Goal: Find specific page/section: Find specific page/section

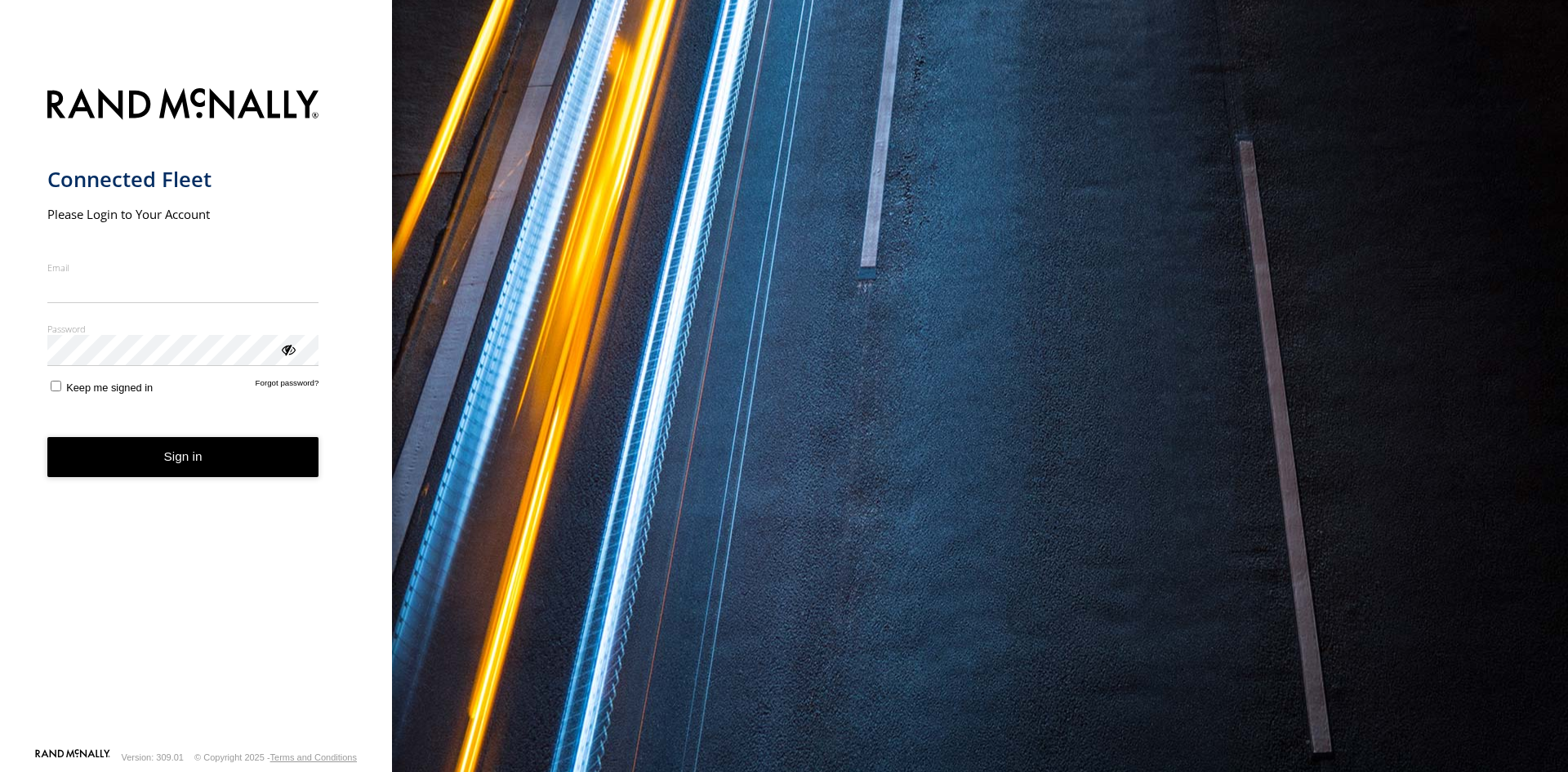
type input "**********"
click at [286, 478] on button "Sign in" at bounding box center [183, 457] width 272 height 40
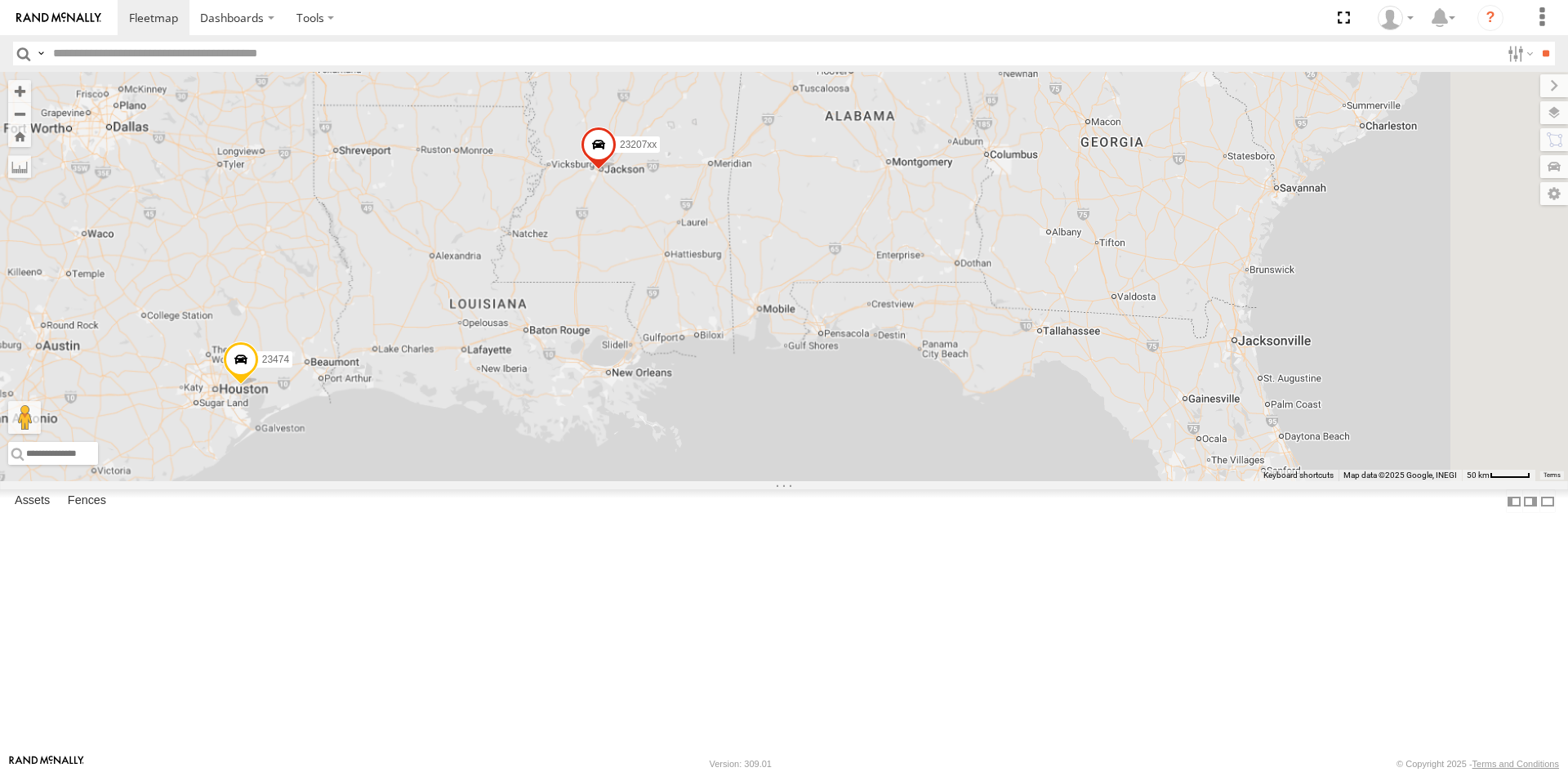
drag, startPoint x: 1176, startPoint y: 465, endPoint x: 991, endPoint y: 456, distance: 185.2
click at [754, 476] on div "23474 23207xx" at bounding box center [784, 276] width 1568 height 409
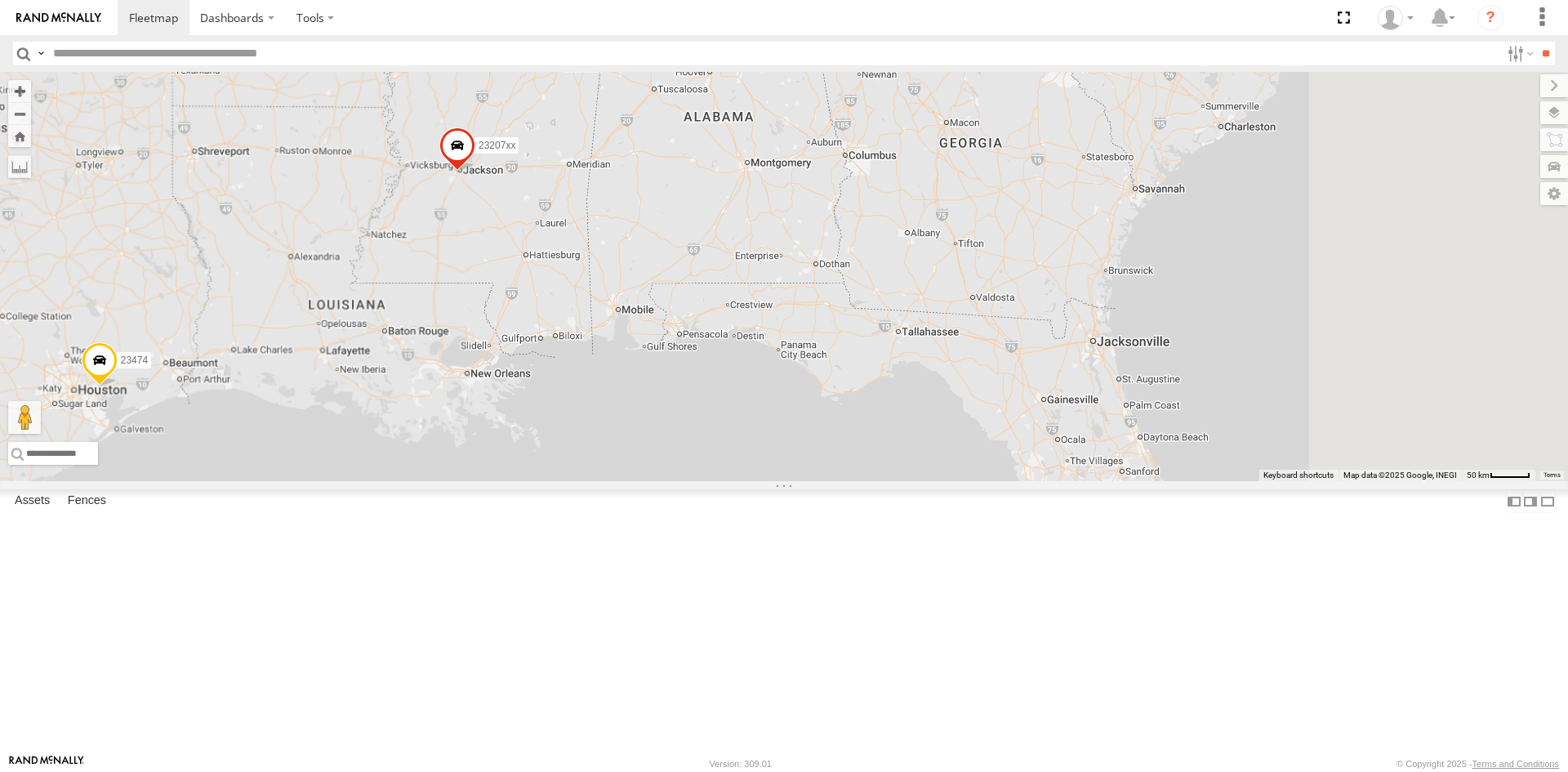
drag, startPoint x: 1027, startPoint y: 445, endPoint x: 809, endPoint y: 449, distance: 218.0
click at [809, 449] on div "23474 23207xx 4 5 6" at bounding box center [784, 276] width 1568 height 409
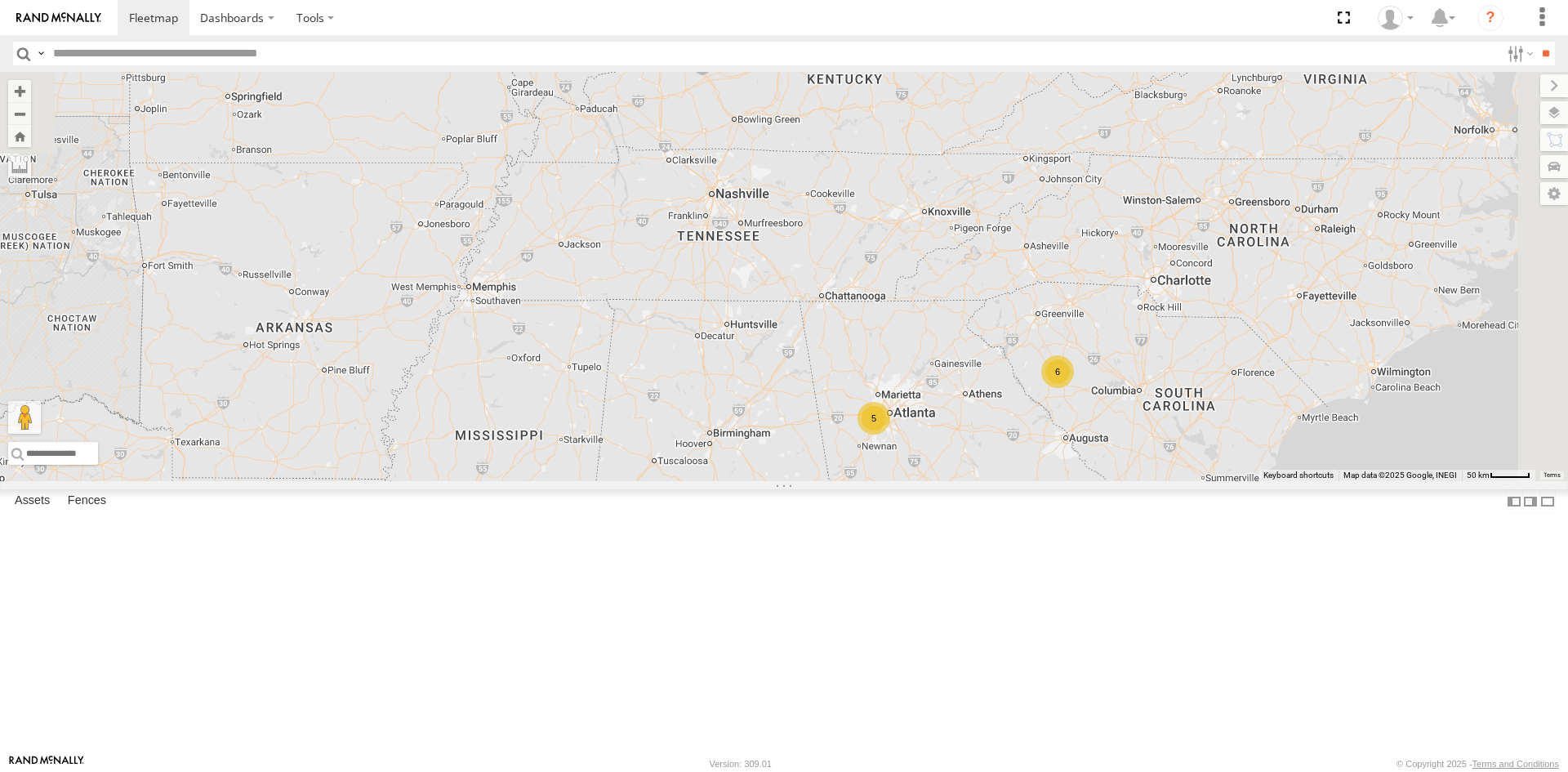
drag, startPoint x: 1084, startPoint y: 295, endPoint x: 1138, endPoint y: 683, distance: 391.7
click at [1138, 481] on div "4 5 23207xx 6" at bounding box center [784, 276] width 1568 height 409
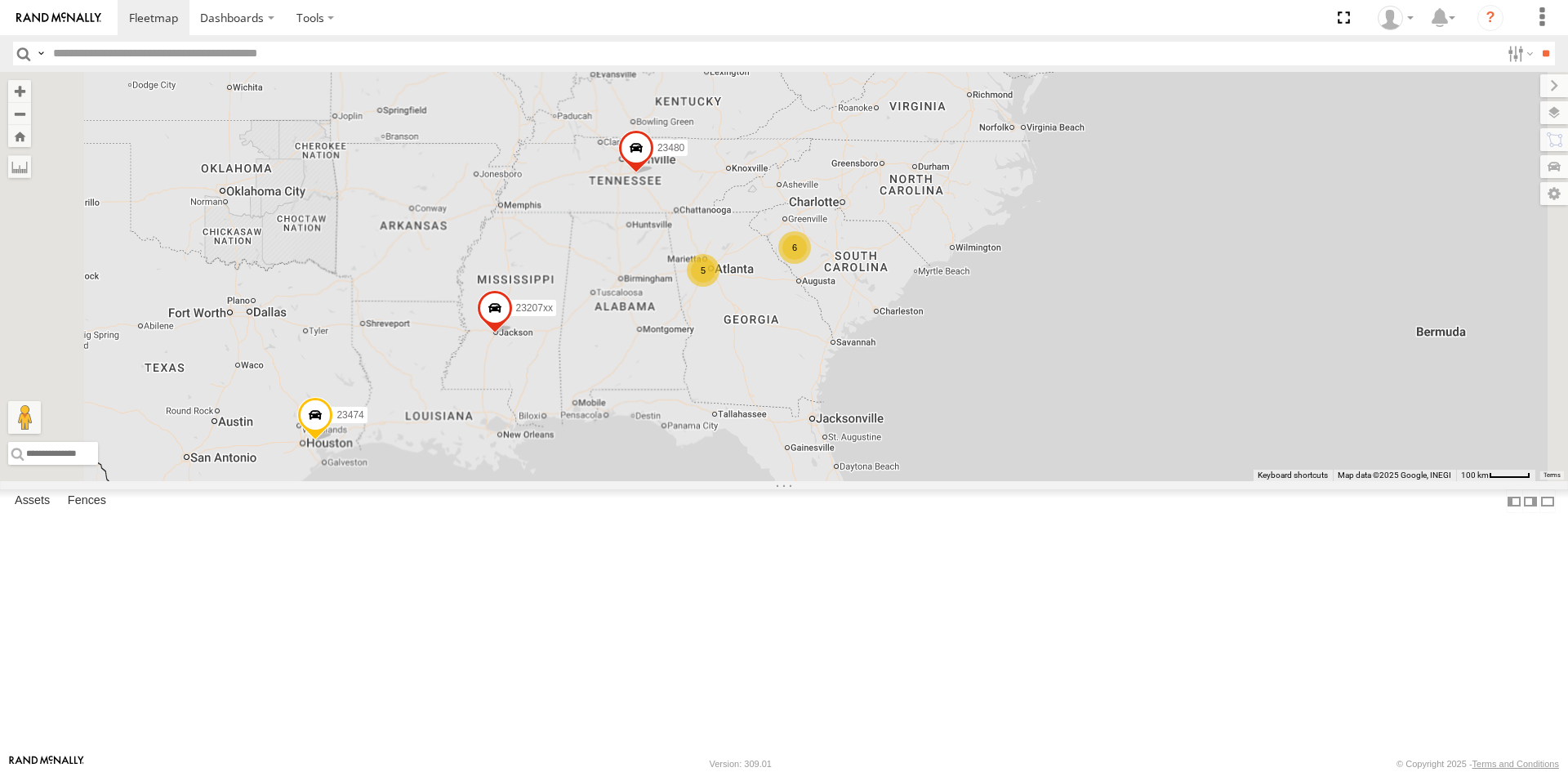
drag, startPoint x: 774, startPoint y: 470, endPoint x: 761, endPoint y: 359, distance: 111.8
click at [761, 359] on div "23480 23207xx 5 23207 NEW 2 6 23460 23467 4G 23474" at bounding box center [784, 276] width 1568 height 409
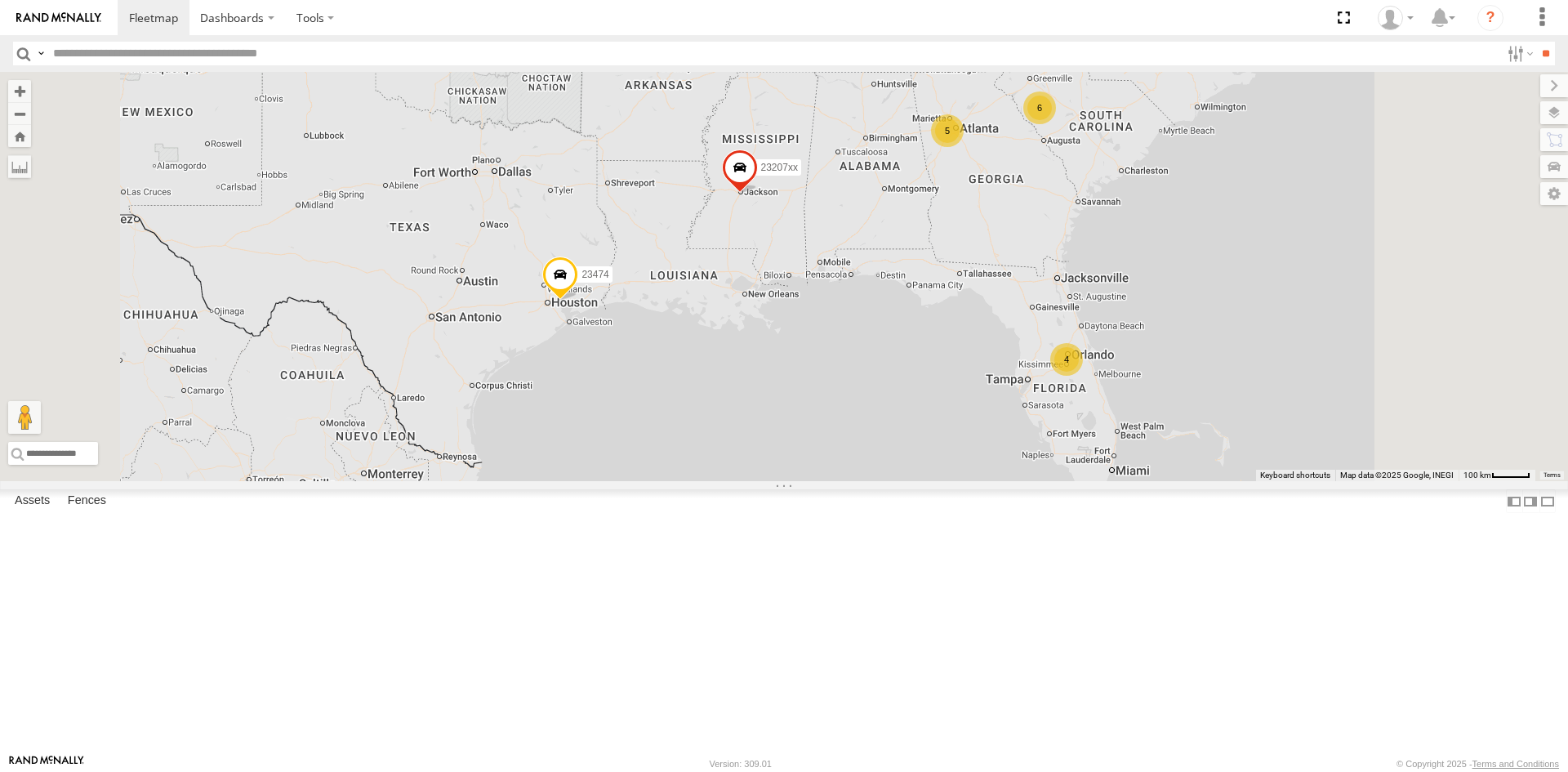
click at [85, 62] on input "text" at bounding box center [773, 53] width 1453 height 23
click at [19, 60] on input "button" at bounding box center [24, 53] width 22 height 23
click at [52, 51] on input "text" at bounding box center [773, 53] width 1453 height 23
paste input "*****"
click at [1536, 42] on input "**" at bounding box center [1545, 53] width 19 height 23
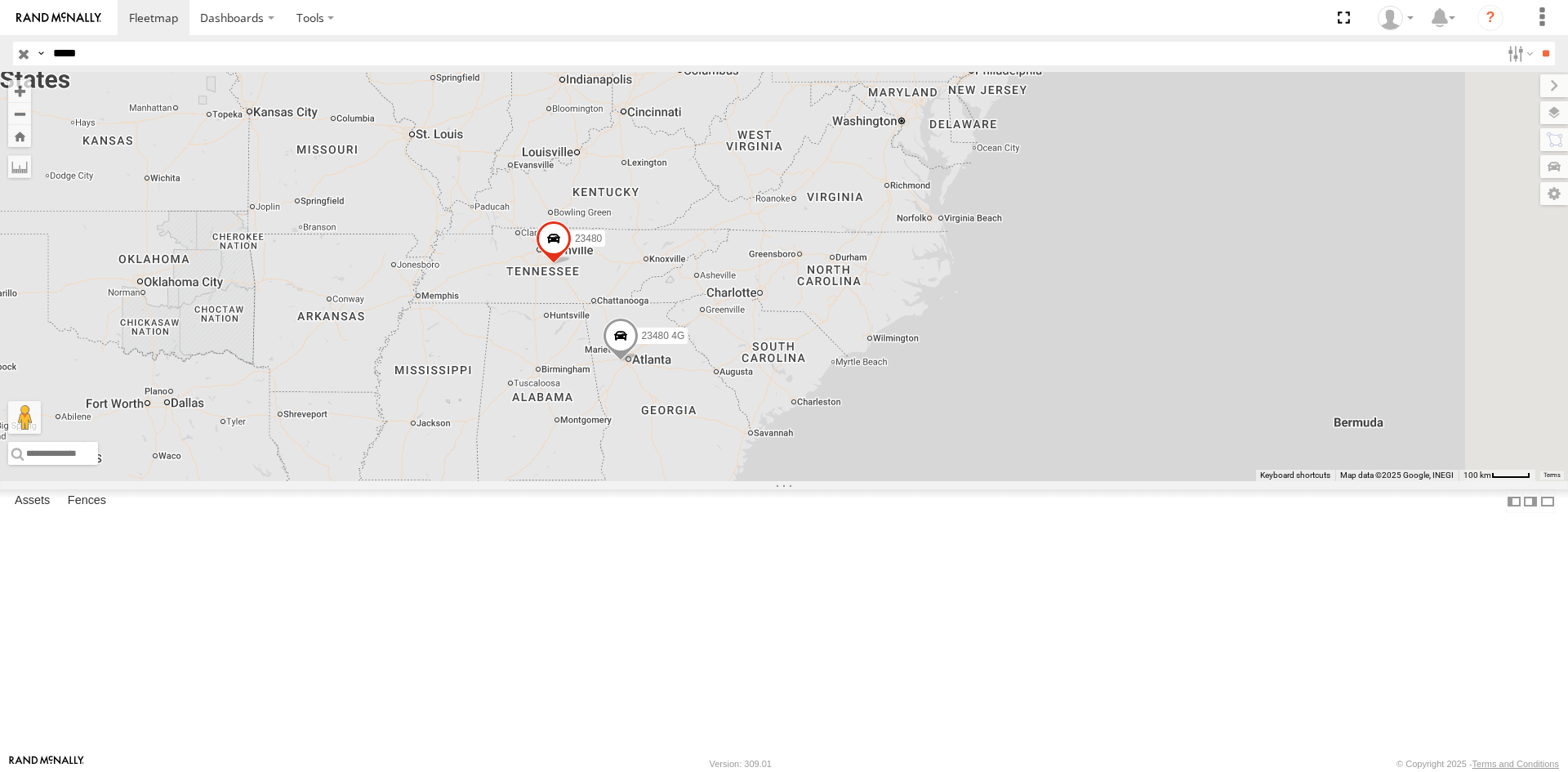
drag, startPoint x: 1329, startPoint y: 236, endPoint x: 1116, endPoint y: 439, distance: 294.2
click at [986, 481] on div "23480 4G 23480" at bounding box center [784, 276] width 1568 height 409
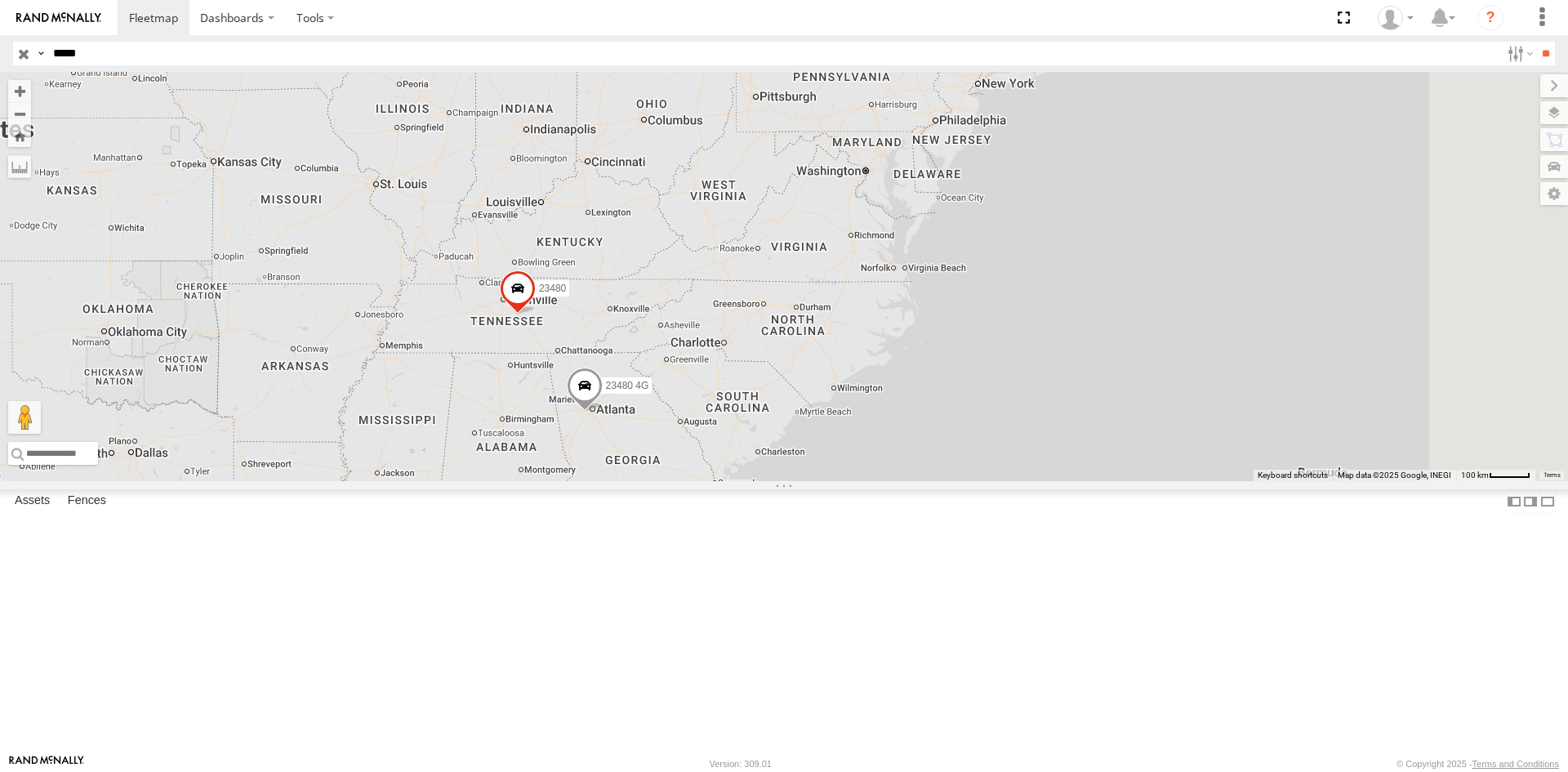
drag, startPoint x: 1161, startPoint y: 319, endPoint x: 1066, endPoint y: 377, distance: 111.3
click at [1070, 377] on div "23480 4G 23480" at bounding box center [784, 276] width 1568 height 409
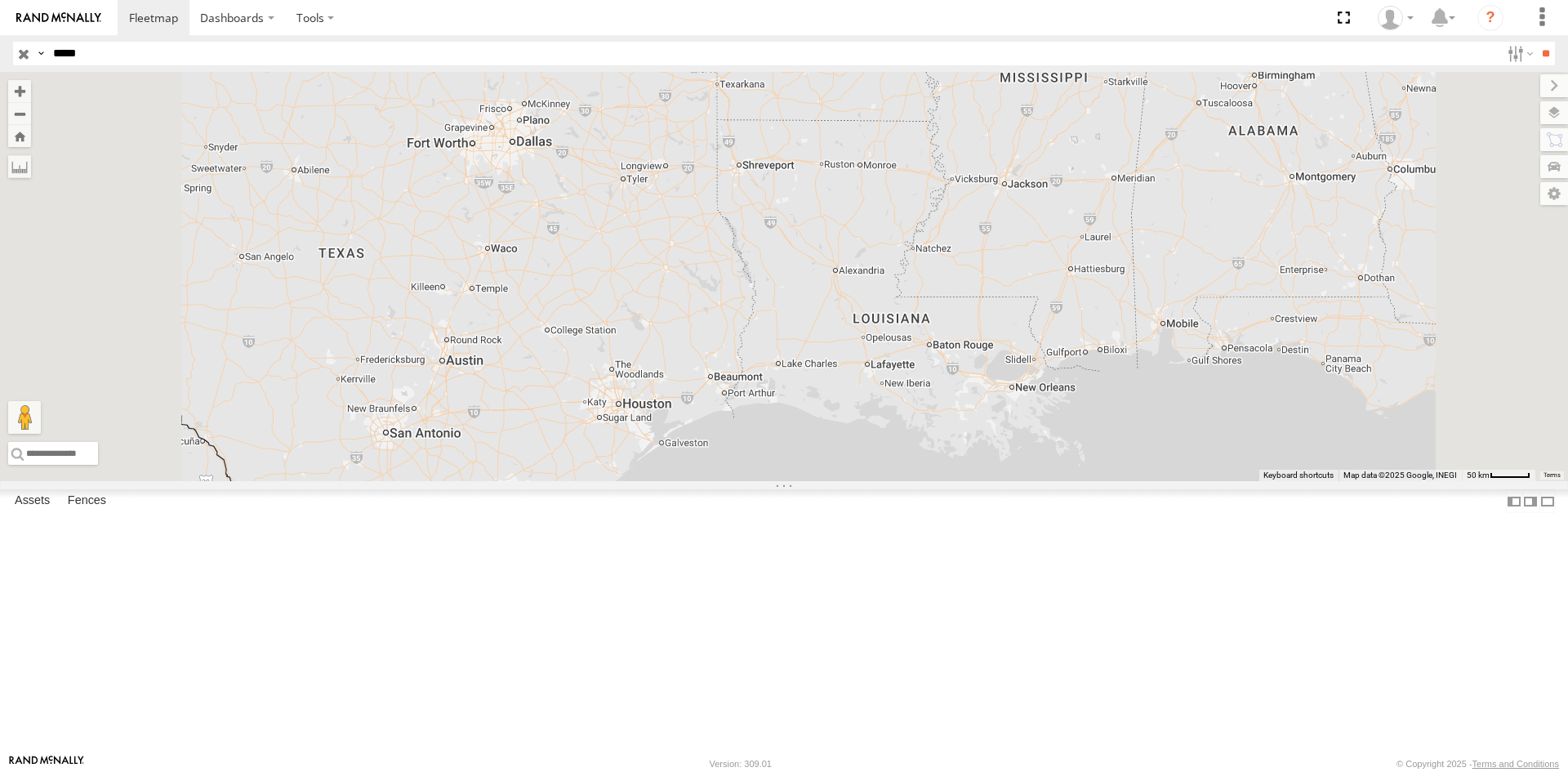
click at [89, 57] on input "*****" at bounding box center [773, 53] width 1453 height 23
paste input "text"
type input "*****"
click at [1536, 42] on input "**" at bounding box center [1545, 53] width 19 height 23
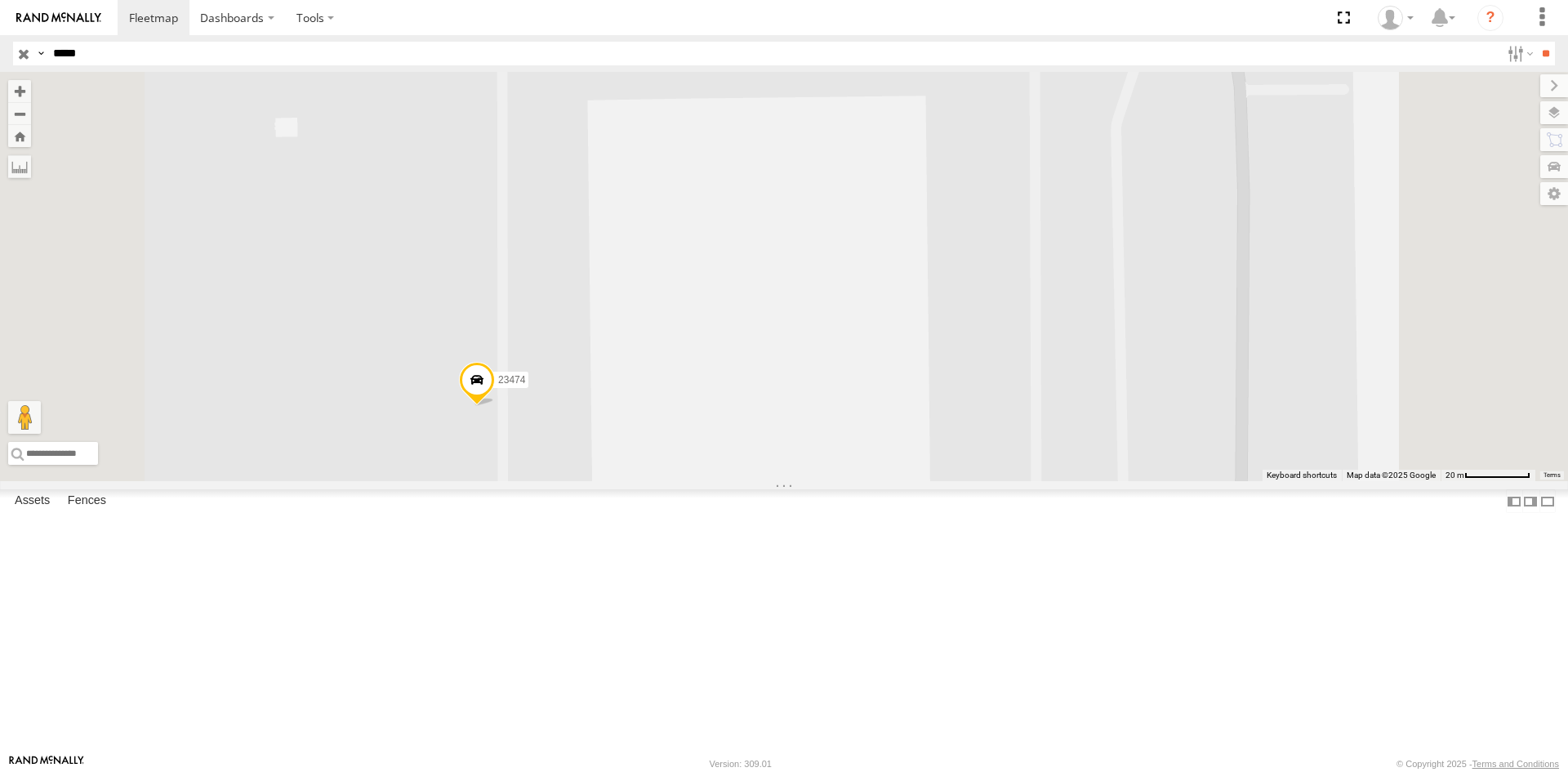
click at [1555, 116] on label at bounding box center [1553, 112] width 27 height 22
click at [0, 0] on span "Basemaps" at bounding box center [0, 0] width 0 height 0
click at [0, 0] on span "Satellite + Roadmap" at bounding box center [0, 0] width 0 height 0
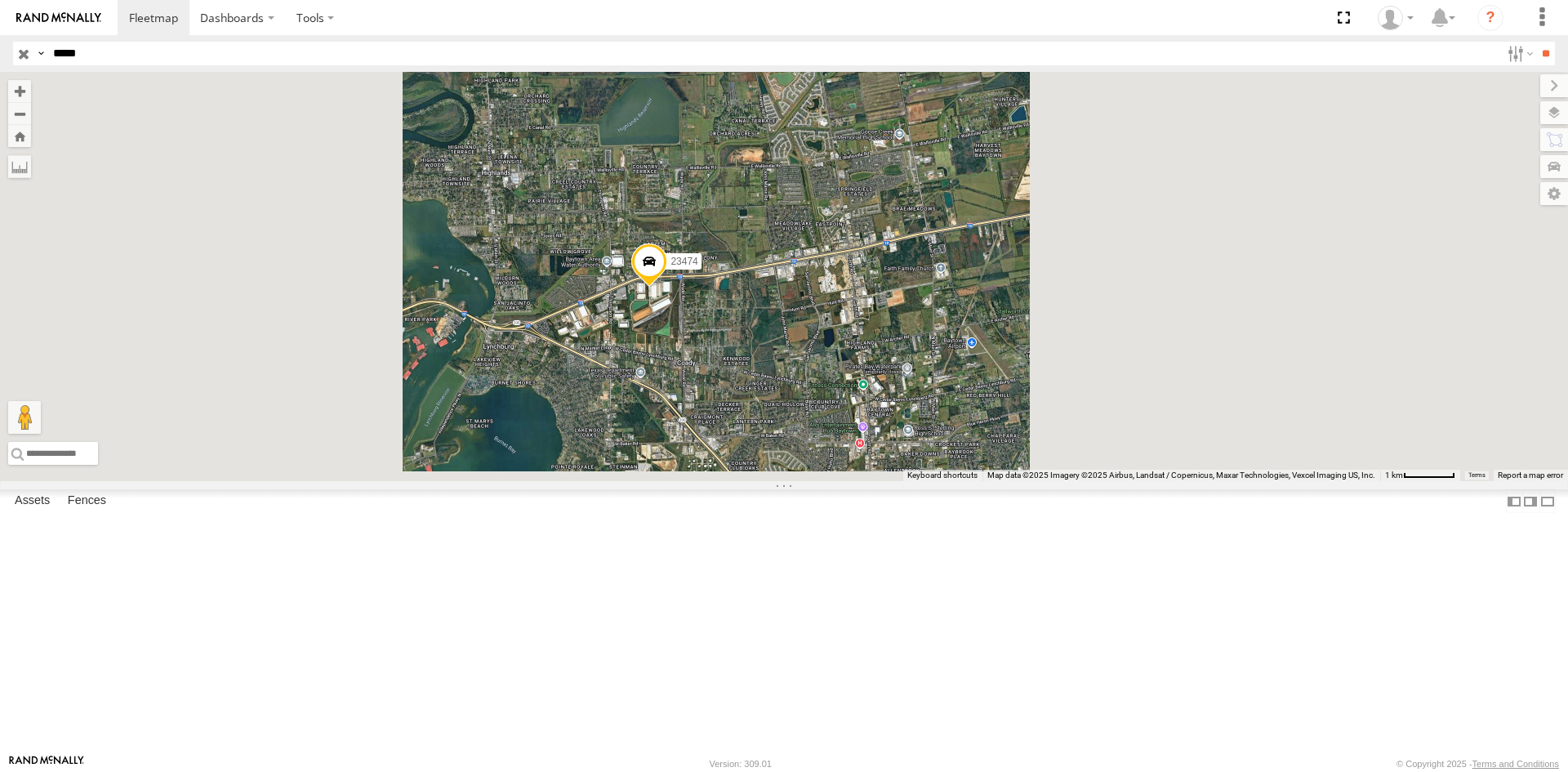
click at [24, 59] on input "button" at bounding box center [24, 53] width 22 height 23
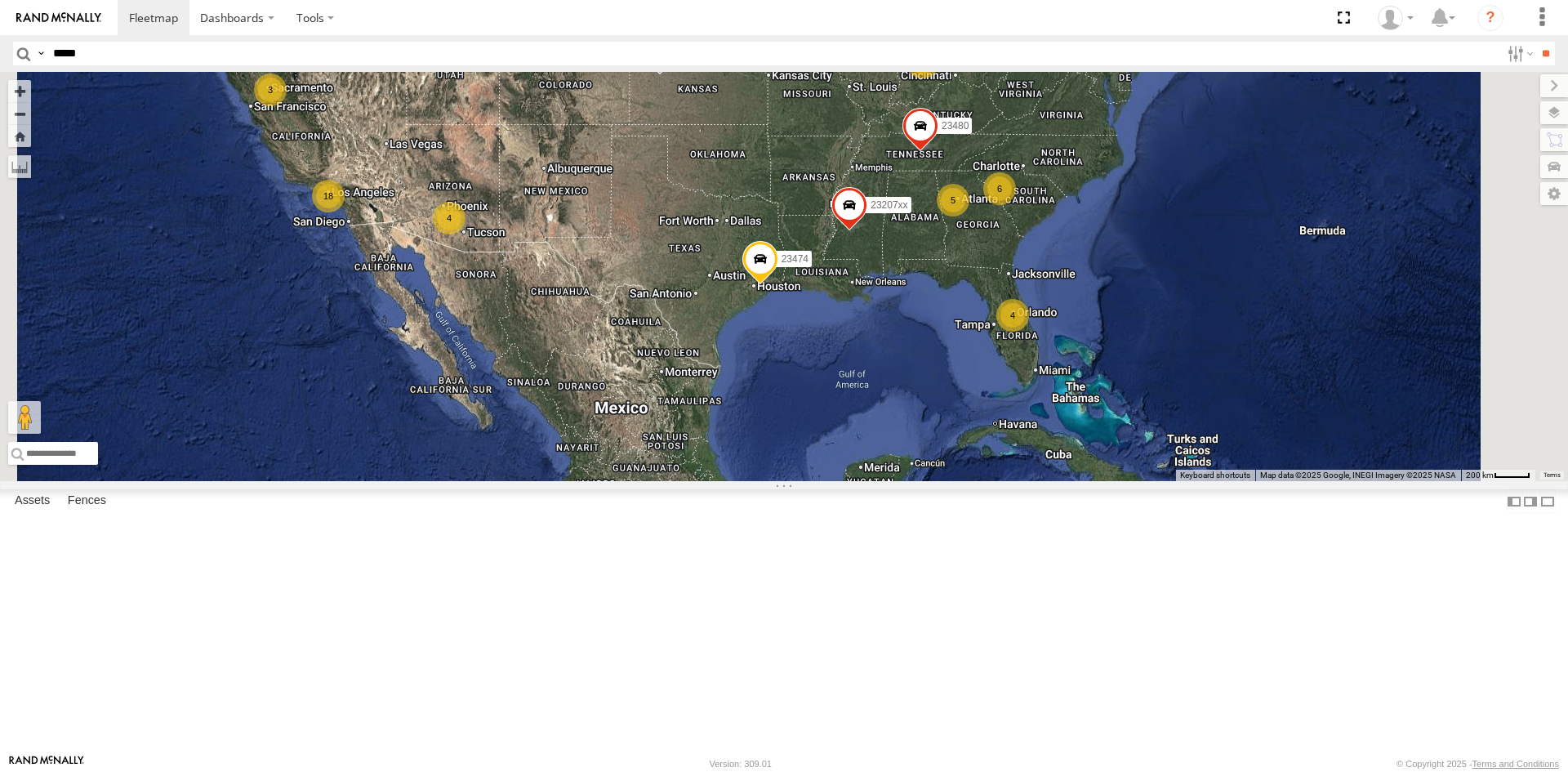
drag, startPoint x: 1010, startPoint y: 250, endPoint x: 1117, endPoint y: 311, distance: 123.2
click at [966, 365] on div "23474 23207xx 23480 4 5 18 3 2 6 4 23335 4G/Active 23461 4G" at bounding box center [784, 276] width 1568 height 409
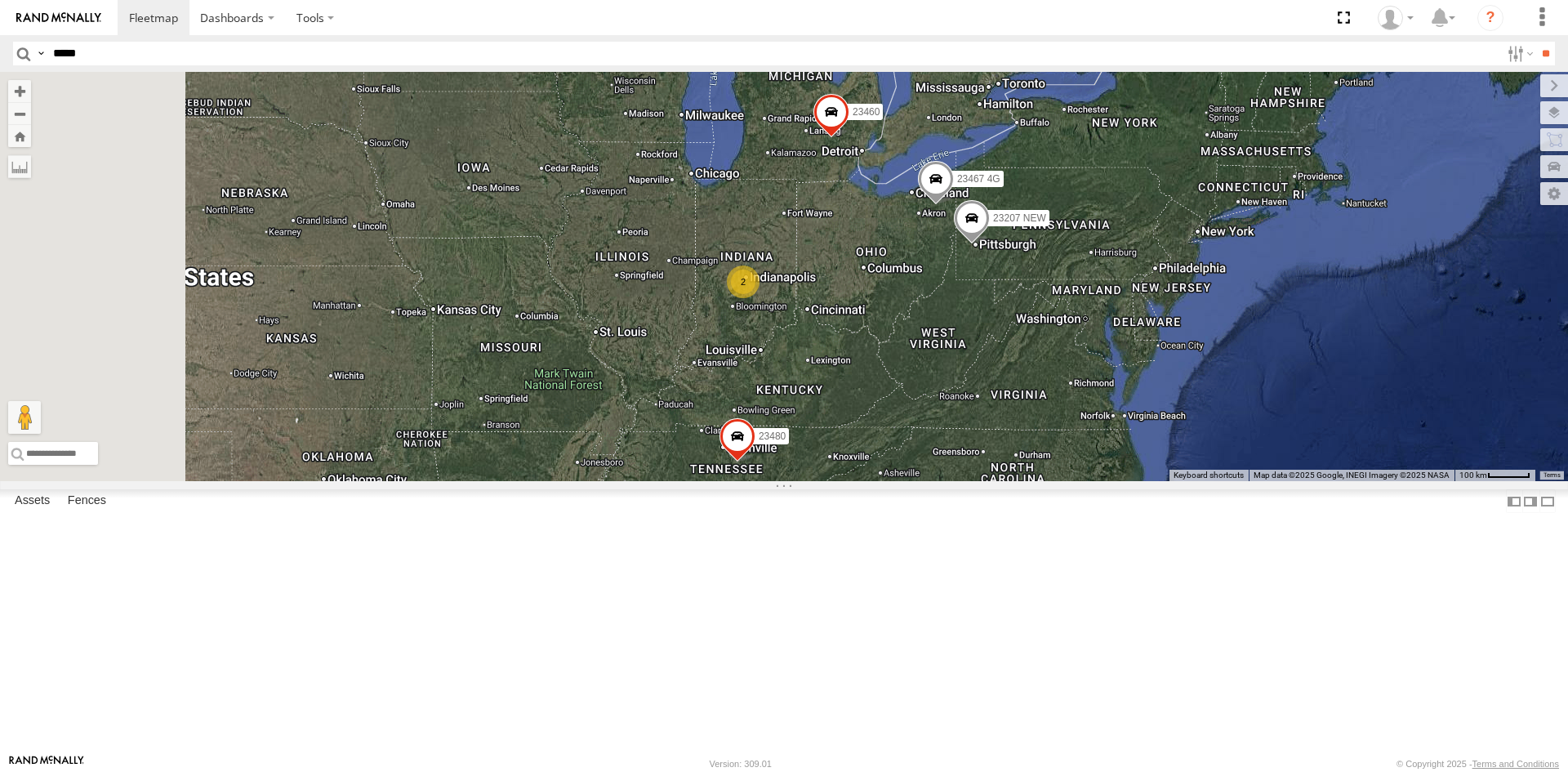
drag, startPoint x: 614, startPoint y: 480, endPoint x: 648, endPoint y: 458, distance: 40.5
click at [840, 458] on div "23207 NEW 23460 23480 23467 4G 5 2 6" at bounding box center [784, 276] width 1568 height 409
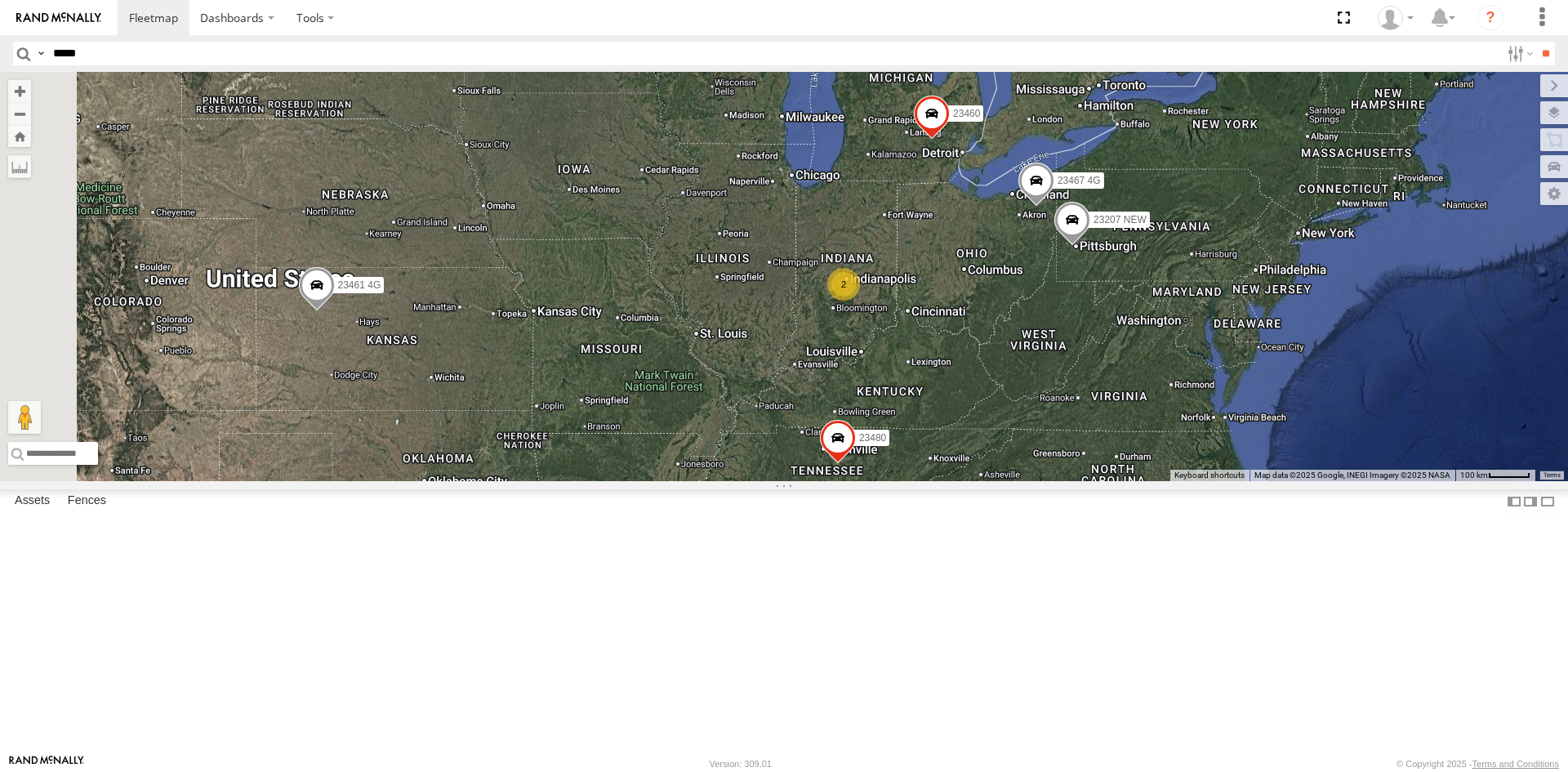
drag, startPoint x: 640, startPoint y: 458, endPoint x: 674, endPoint y: 466, distance: 34.9
click at [751, 460] on div "23207 NEW 23460 23480 23467 4G 5 2 6 23461 4G" at bounding box center [784, 276] width 1568 height 409
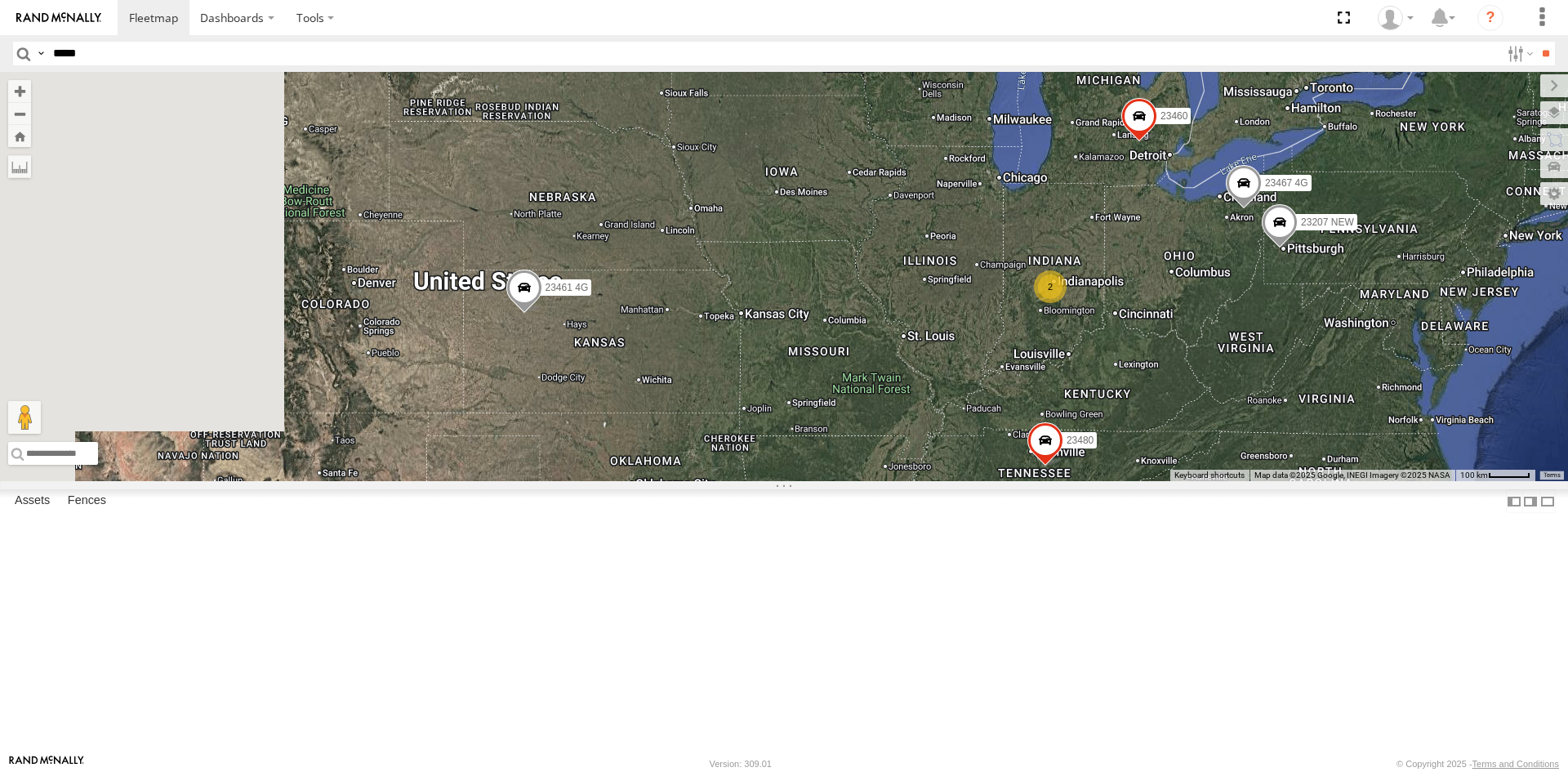
drag, startPoint x: 547, startPoint y: 470, endPoint x: 741, endPoint y: 473, distance: 194.0
click at [741, 473] on div "23207 NEW 23460 23480 23467 4G 5 2 6 23461 4G" at bounding box center [784, 276] width 1568 height 409
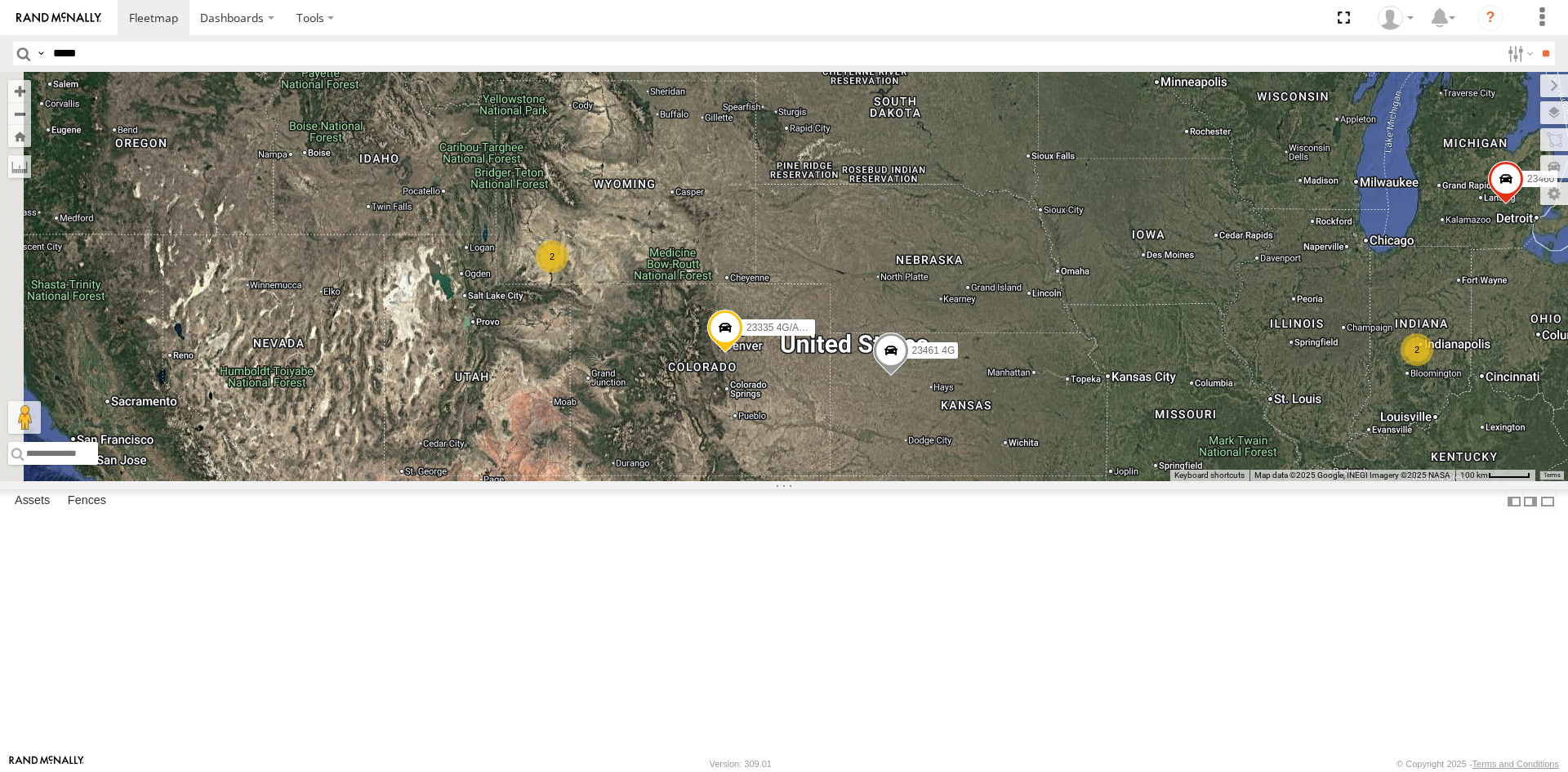
drag, startPoint x: 711, startPoint y: 454, endPoint x: 865, endPoint y: 487, distance: 157.5
click at [865, 481] on div "23207 NEW 23460 23480 23467 4G 5 2 6 23461 4G 2 23335 4G/Active" at bounding box center [784, 276] width 1568 height 409
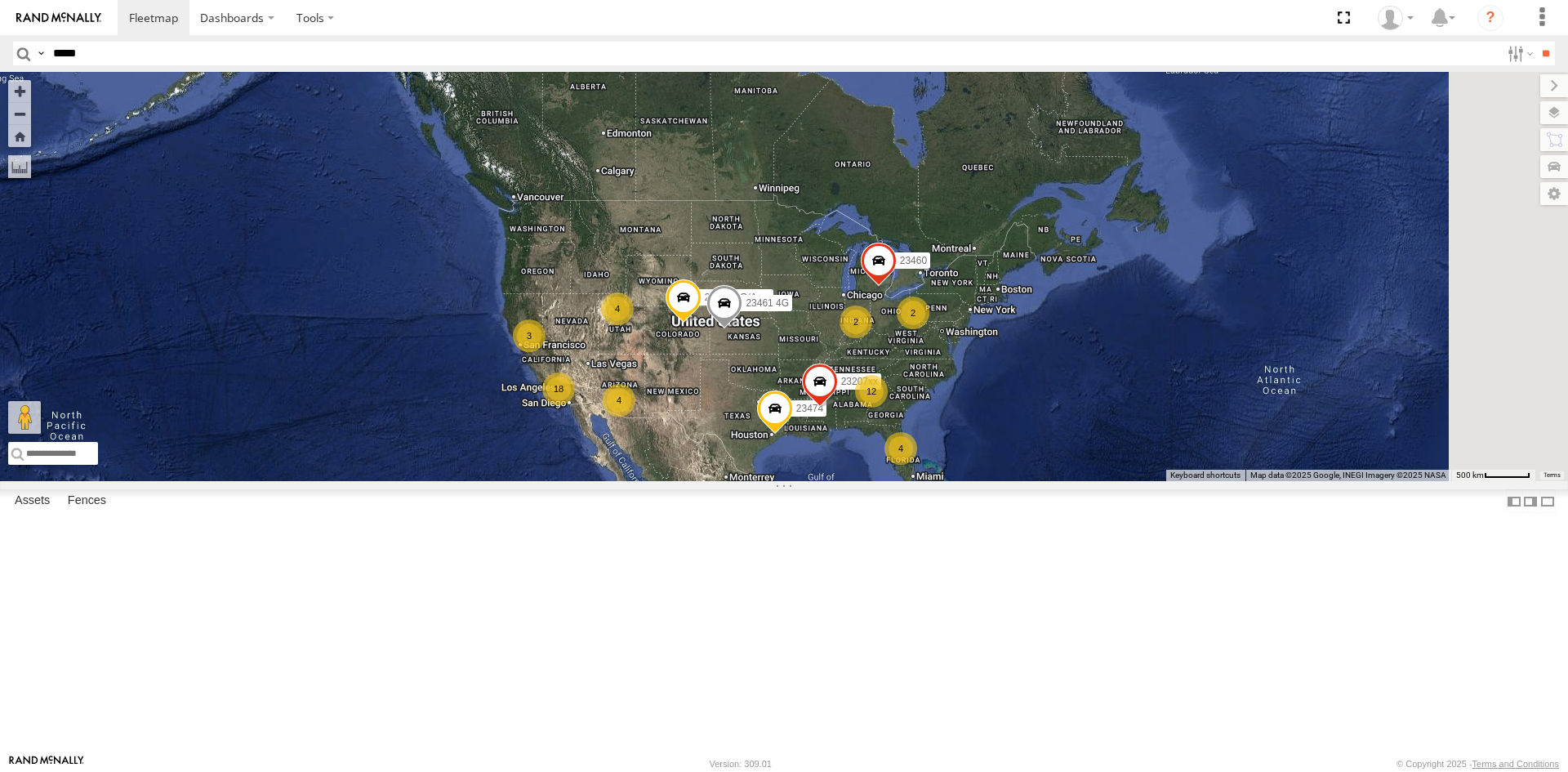
click at [702, 324] on span at bounding box center [683, 301] width 36 height 44
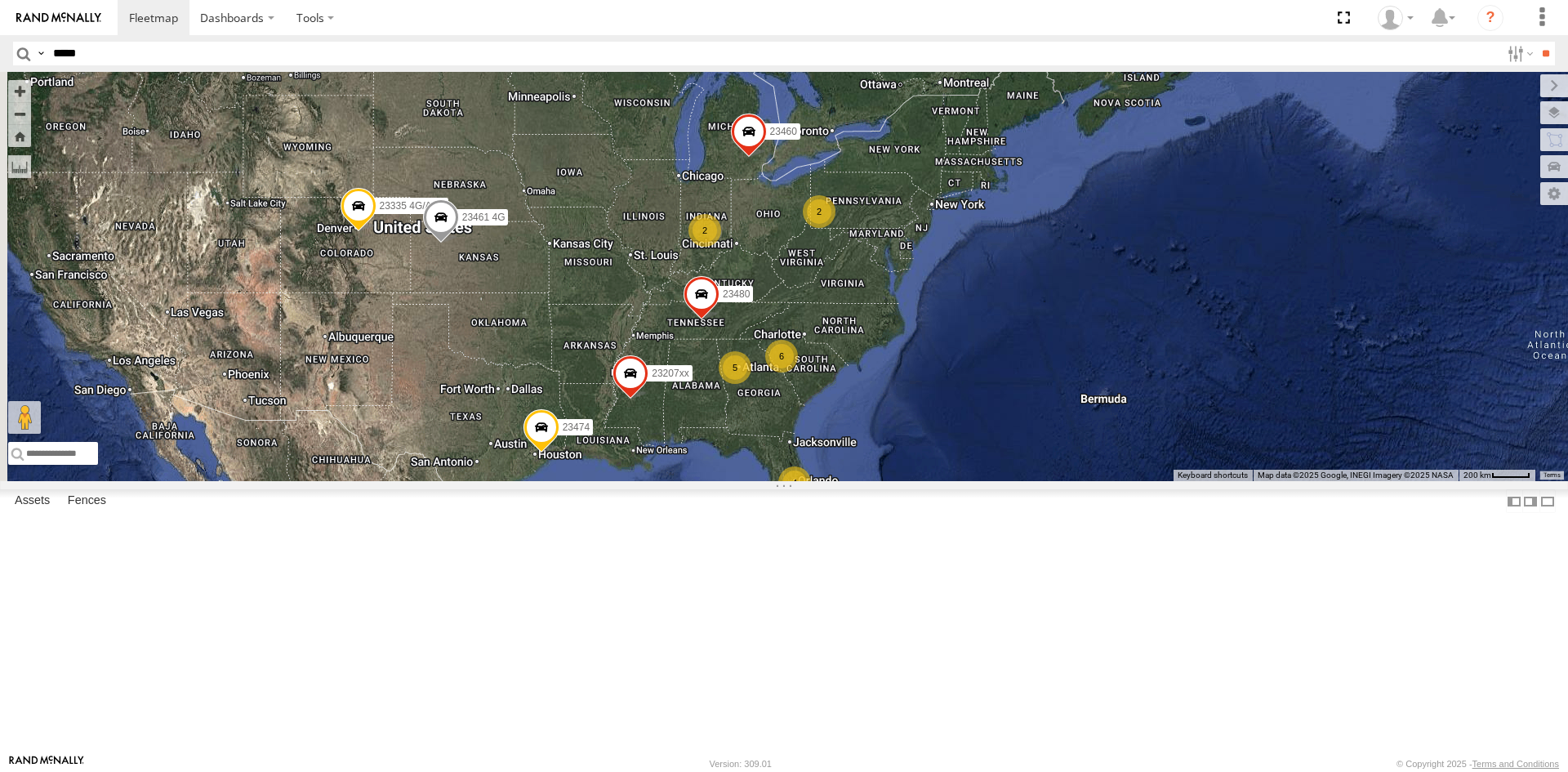
drag, startPoint x: 652, startPoint y: 450, endPoint x: 836, endPoint y: 453, distance: 184.0
click at [836, 453] on div "23480 4 5 2 2 23207xx 6 23460 23474 23335 4G/Active 23461 4G" at bounding box center [784, 276] width 1568 height 409
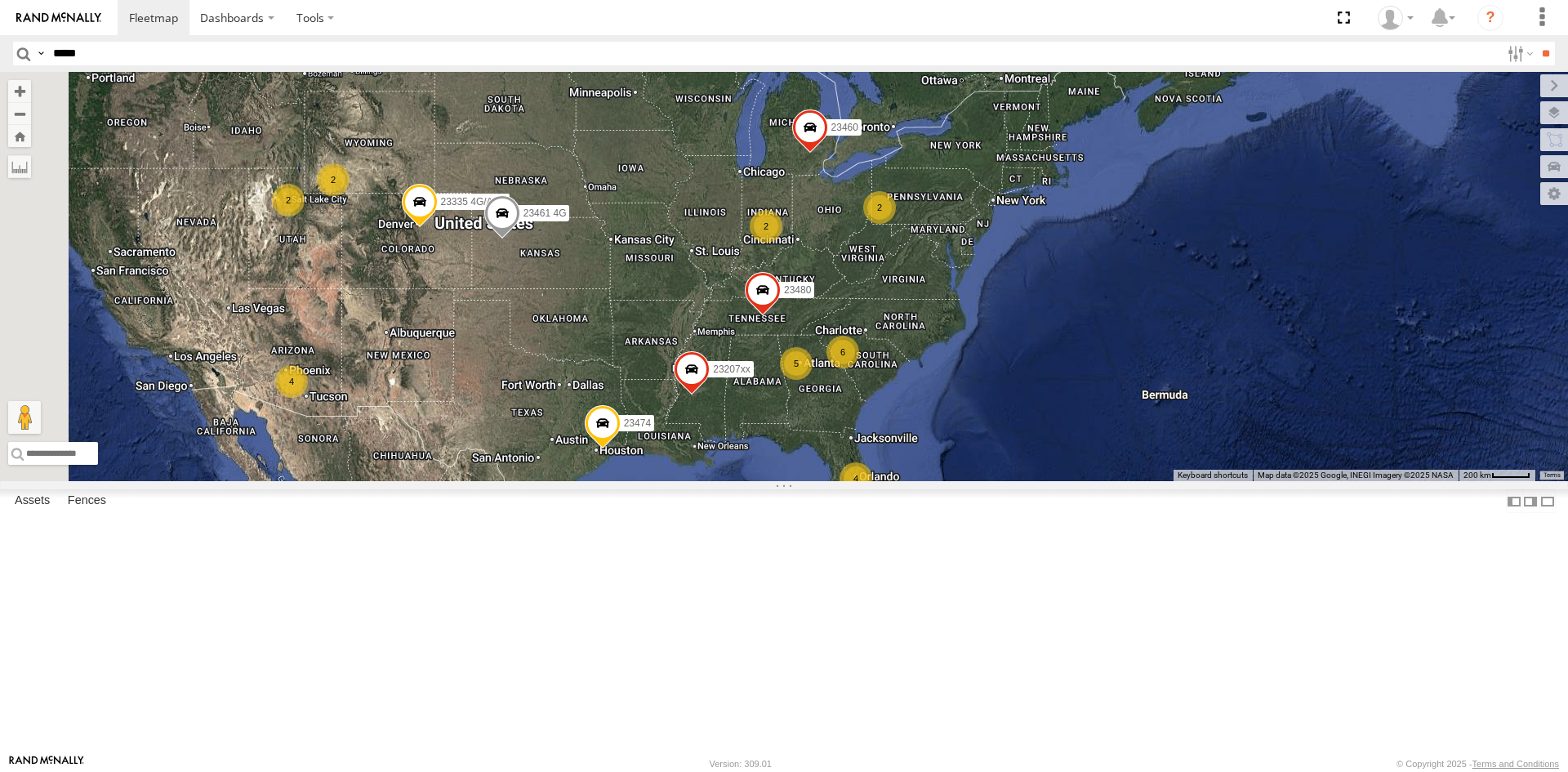
drag, startPoint x: 649, startPoint y: 438, endPoint x: 870, endPoint y: 415, distance: 222.2
click at [870, 415] on div "23480 4 5 2 2 23207xx 6 23460 23474 23335 4G/Active 23461 4G 2 2 4" at bounding box center [784, 276] width 1568 height 409
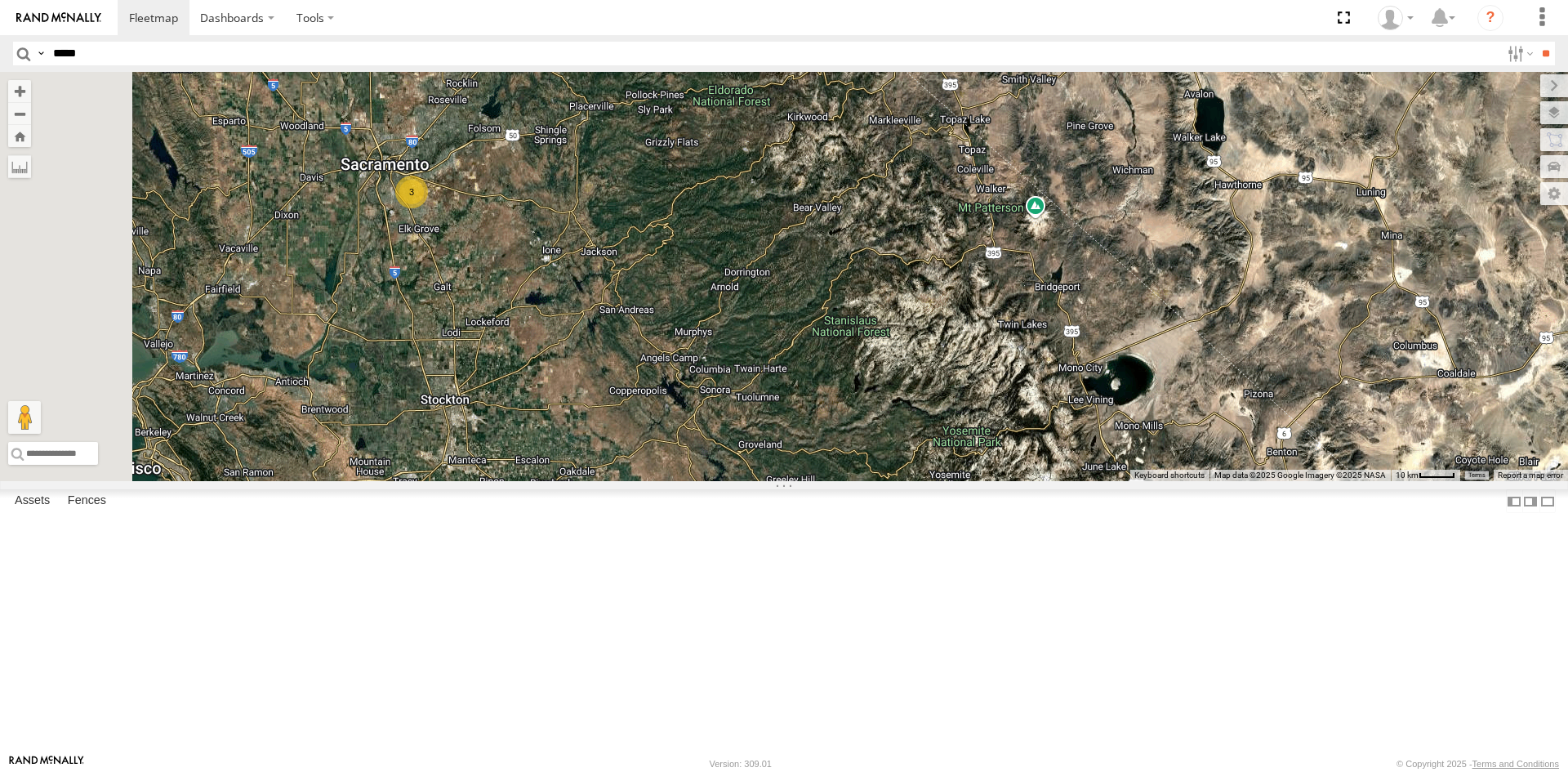
drag, startPoint x: 545, startPoint y: 272, endPoint x: 608, endPoint y: 449, distance: 187.9
click at [608, 449] on div "23480 23207xx 23460 23474 23335 4G/Active 23461 4G 3" at bounding box center [784, 276] width 1568 height 409
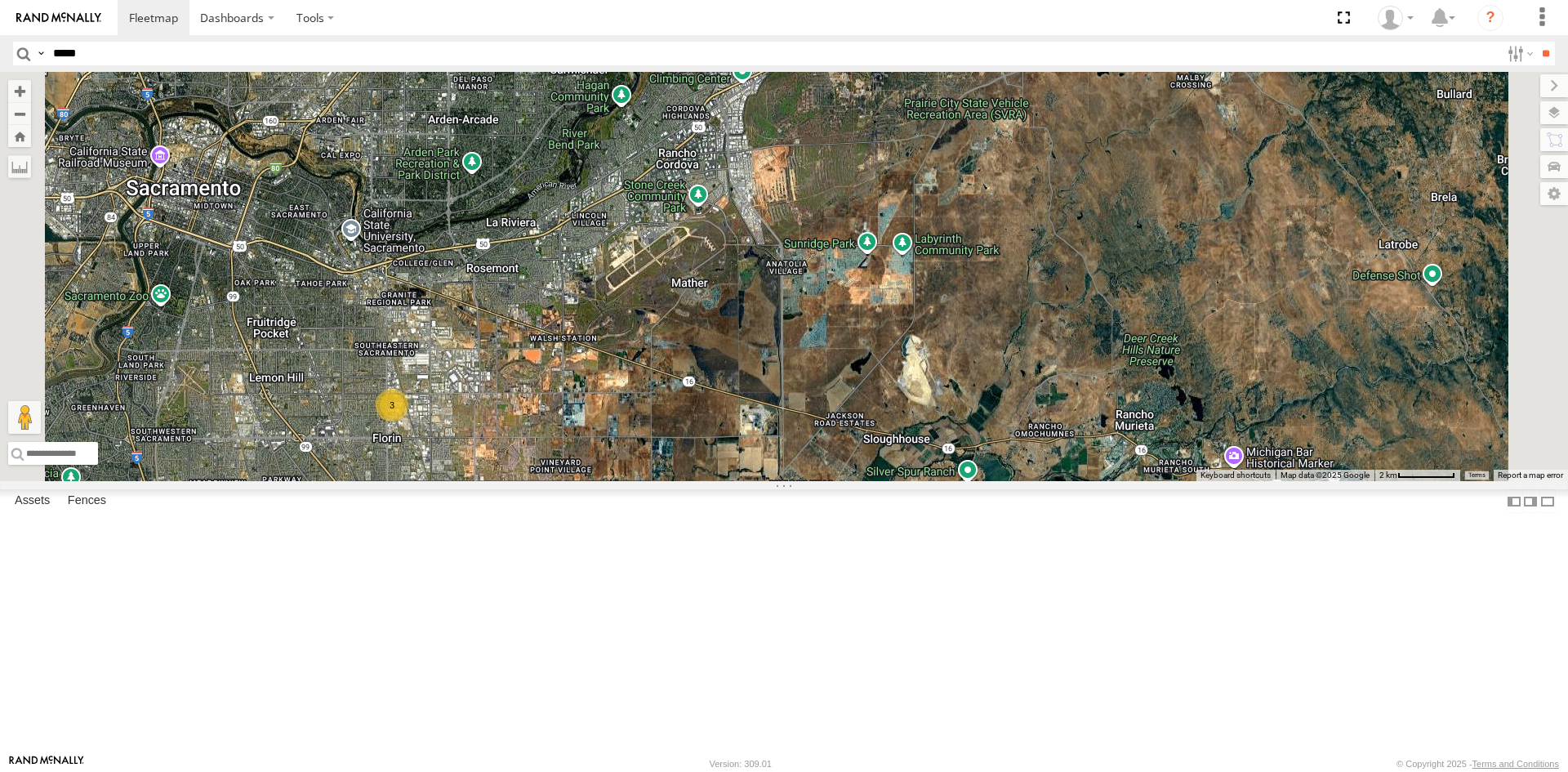
click at [408, 422] on div "3" at bounding box center [392, 404] width 32 height 32
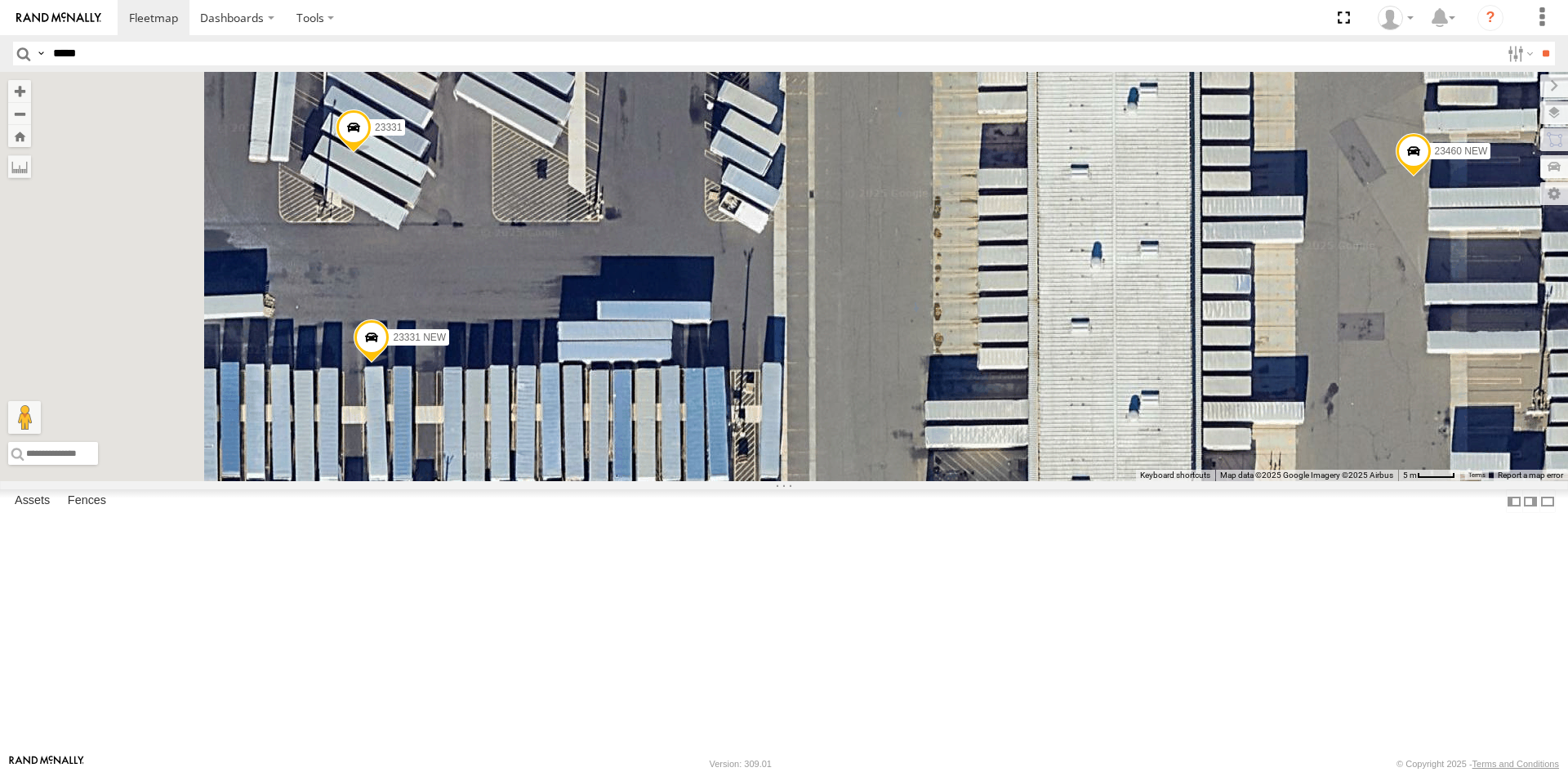
drag, startPoint x: 762, startPoint y: 453, endPoint x: 928, endPoint y: 428, distance: 167.9
click at [928, 428] on div "23480 23207xx 23460 23474 23335 4G/Active 23461 4G 23331 NEW 23331 23460 NEW" at bounding box center [784, 276] width 1568 height 409
